Goal: Check status: Check status

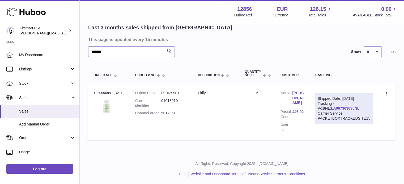
scroll to position [14, 0]
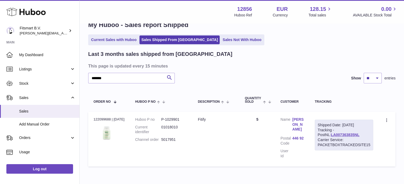
type input "*******"
click at [26, 11] on use at bounding box center [25, 12] width 39 height 8
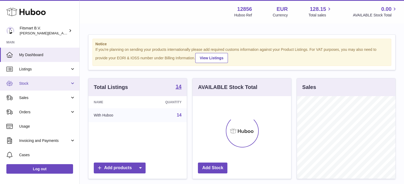
scroll to position [83, 98]
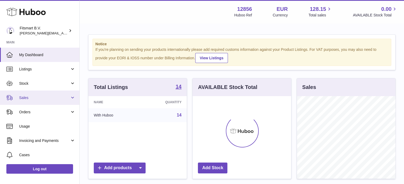
click at [41, 96] on span "Sales" at bounding box center [44, 98] width 51 height 5
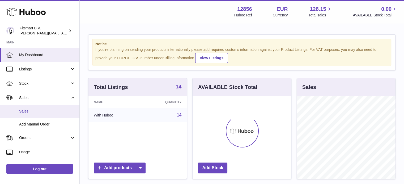
click at [34, 110] on span "Sales" at bounding box center [47, 111] width 56 height 5
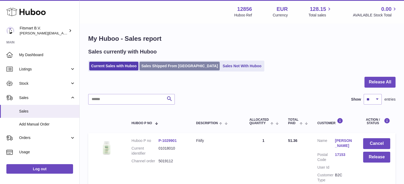
click at [159, 66] on link "Sales Shipped From [GEOGRAPHIC_DATA]" at bounding box center [179, 66] width 80 height 9
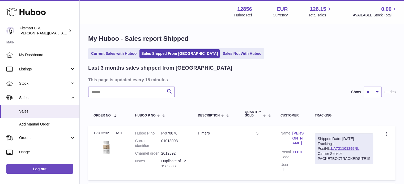
click at [122, 96] on input "text" at bounding box center [131, 92] width 87 height 11
paste input "*******"
type input "*******"
click at [300, 136] on link "[PERSON_NAME]" at bounding box center [298, 138] width 12 height 15
click at [340, 149] on link "LA991947621NL" at bounding box center [345, 149] width 28 height 4
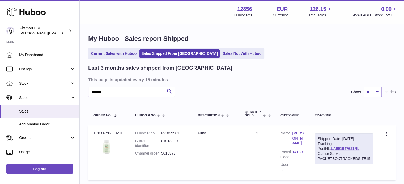
click at [36, 16] on icon at bounding box center [25, 12] width 39 height 11
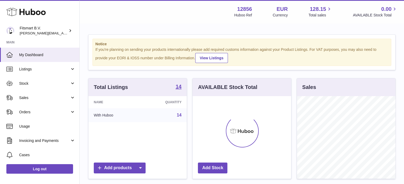
scroll to position [83, 98]
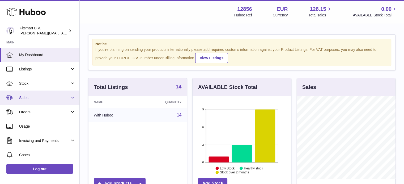
click at [50, 96] on span "Sales" at bounding box center [44, 98] width 51 height 5
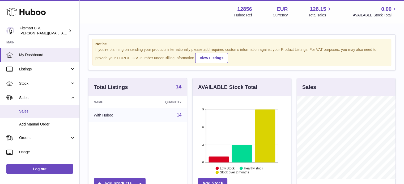
click at [39, 111] on span "Sales" at bounding box center [47, 111] width 56 height 5
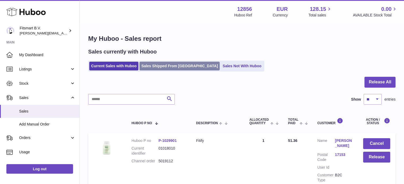
click at [160, 70] on link "Sales Shipped From [GEOGRAPHIC_DATA]" at bounding box center [179, 66] width 80 height 9
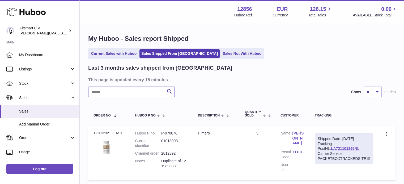
click at [134, 96] on input "text" at bounding box center [131, 92] width 87 height 11
paste input "**********"
type input "**********"
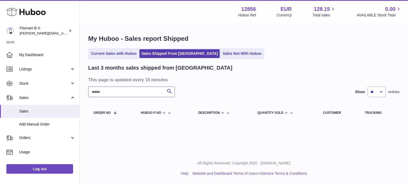
paste input "*******"
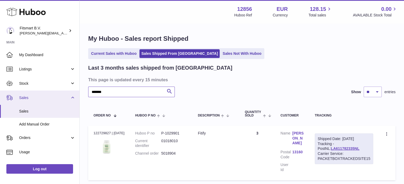
drag, startPoint x: 103, startPoint y: 90, endPoint x: 30, endPoint y: 91, distance: 73.0
click at [20, 91] on div "Huboo Fitsmart B.V. [PERSON_NAME][EMAIL_ADDRESS][DOMAIN_NAME] Main My Dashboard…" at bounding box center [202, 112] width 404 height 225
click at [294, 138] on link "[PERSON_NAME]" at bounding box center [298, 138] width 12 height 15
click at [302, 140] on link "[PERSON_NAME]" at bounding box center [298, 138] width 12 height 15
drag, startPoint x: 115, startPoint y: 92, endPoint x: 0, endPoint y: 91, distance: 114.7
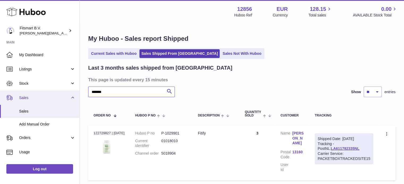
click at [0, 91] on div "Huboo Fitsmart B.V. [PERSON_NAME][EMAIL_ADDRESS][DOMAIN_NAME] Main My Dashboard…" at bounding box center [202, 112] width 404 height 225
paste input "text"
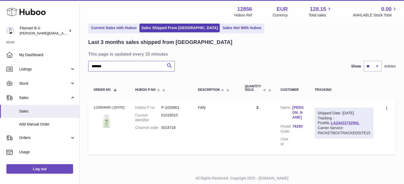
scroll to position [27, 0]
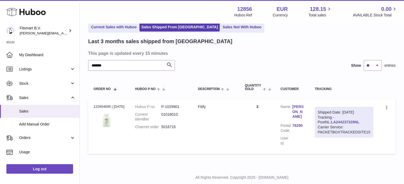
click at [341, 124] on link "LA244237329NL" at bounding box center [345, 122] width 28 height 4
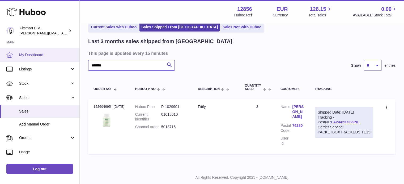
drag, startPoint x: 142, startPoint y: 65, endPoint x: 0, endPoint y: 59, distance: 142.4
click at [0, 59] on div "Huboo Fitsmart B.V. [PERSON_NAME][EMAIL_ADDRESS][DOMAIN_NAME] Main My Dashboard…" at bounding box center [202, 85] width 404 height 225
paste input "text"
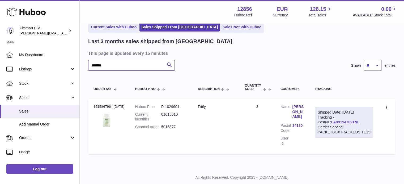
type input "*******"
click at [297, 109] on link "[PERSON_NAME]" at bounding box center [298, 112] width 12 height 15
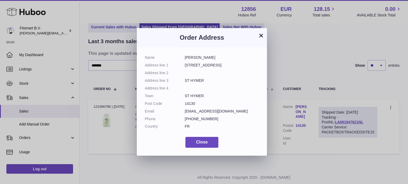
click at [306, 158] on div "× Order Address Name [PERSON_NAME] Address line [STREET_ADDRESS] TANTET Address…" at bounding box center [204, 92] width 408 height 184
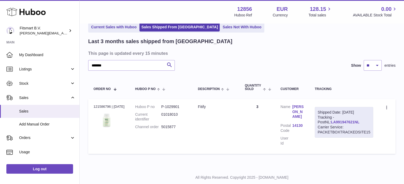
click at [331, 121] on link "LA991947621NL" at bounding box center [345, 122] width 28 height 4
click at [337, 121] on link "LA991947621NL" at bounding box center [345, 122] width 28 height 4
drag, startPoint x: 126, startPoint y: 69, endPoint x: 0, endPoint y: 64, distance: 125.6
click at [0, 63] on div "Huboo Fitsmart B.V. [PERSON_NAME][EMAIL_ADDRESS][DOMAIN_NAME] Main My Dashboard…" at bounding box center [202, 85] width 404 height 225
click at [297, 112] on link "[PERSON_NAME]" at bounding box center [298, 112] width 12 height 15
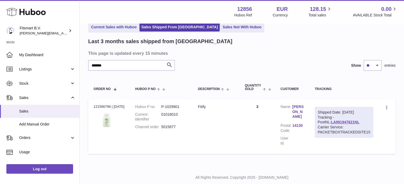
click at [300, 111] on link "[PERSON_NAME]" at bounding box center [298, 112] width 12 height 15
